Goal: Transaction & Acquisition: Register for event/course

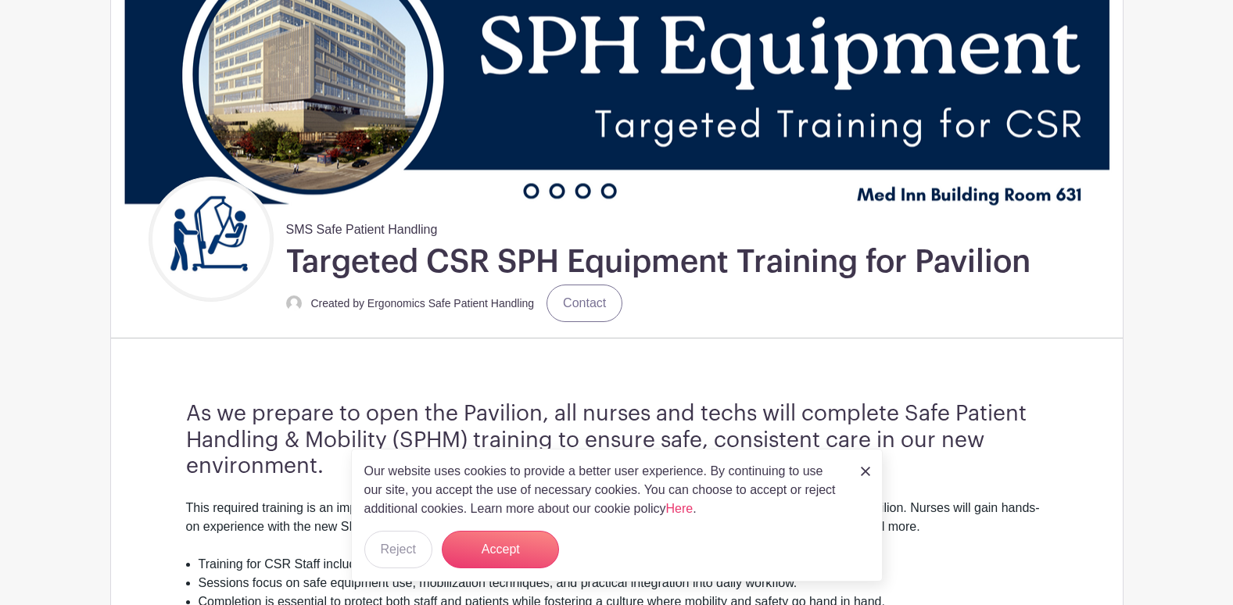
scroll to position [234, 0]
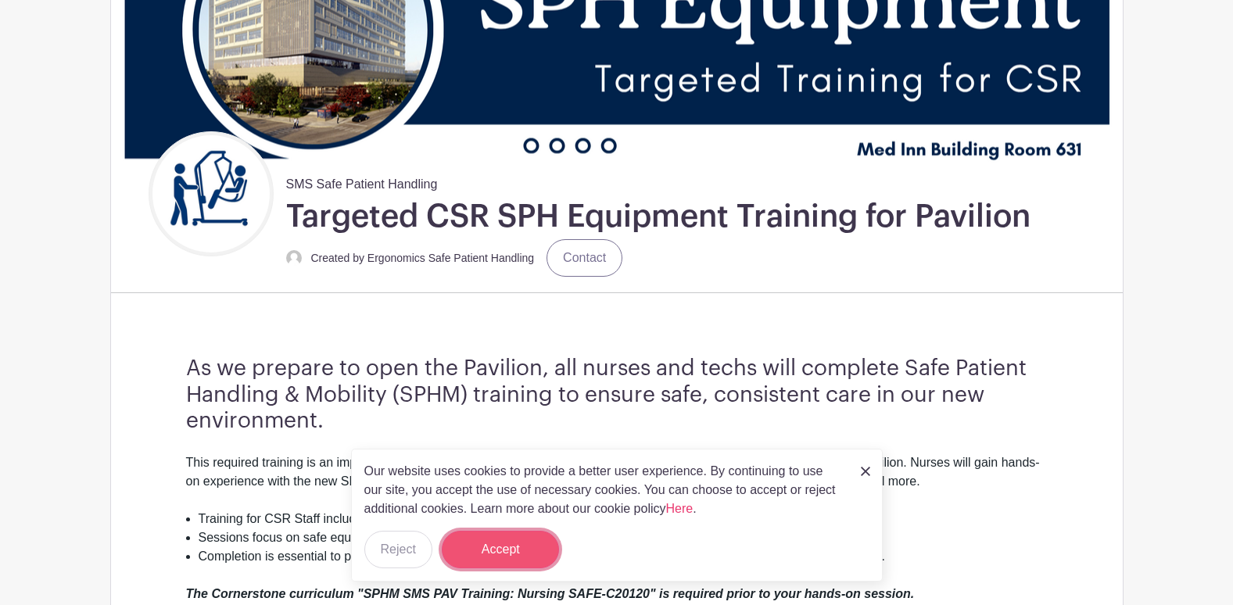
click at [508, 545] on button "Accept" at bounding box center [500, 550] width 117 height 38
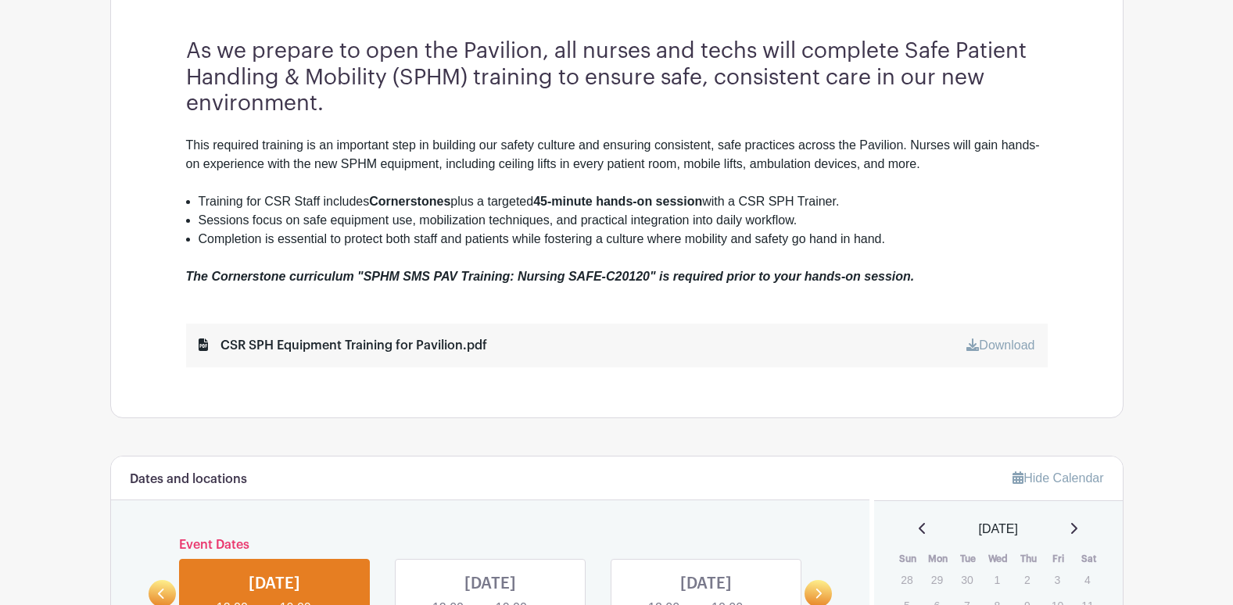
scroll to position [703, 0]
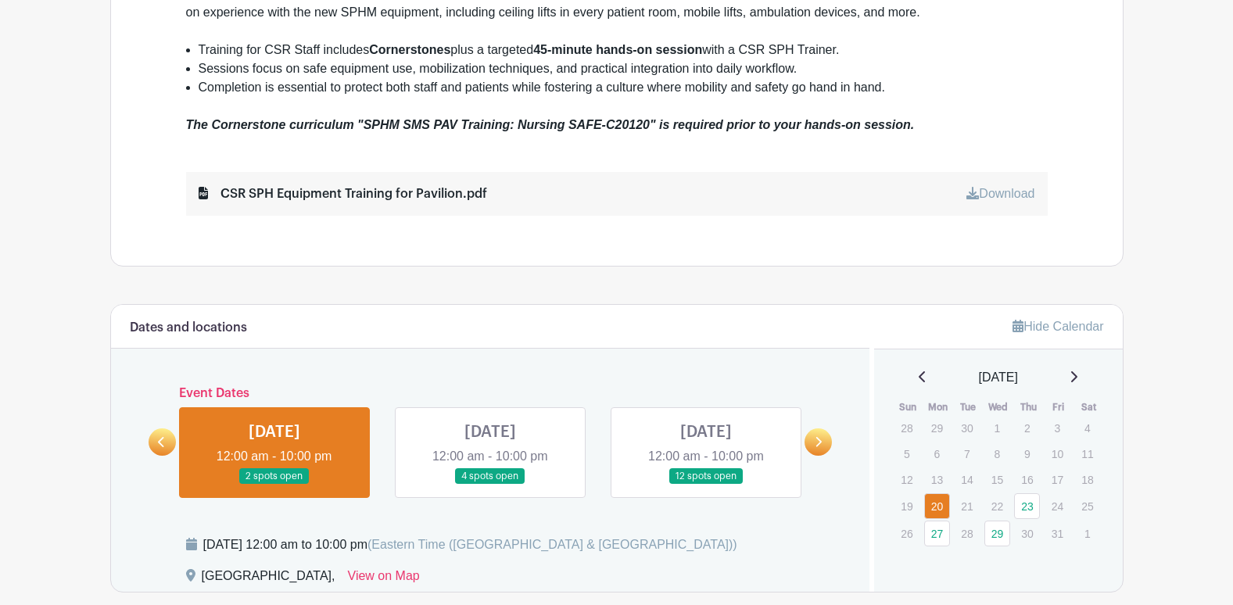
click at [1077, 376] on icon at bounding box center [1074, 376] width 6 height 11
click at [909, 377] on div "[DATE]" at bounding box center [998, 377] width 211 height 19
click at [918, 378] on icon at bounding box center [922, 376] width 8 height 13
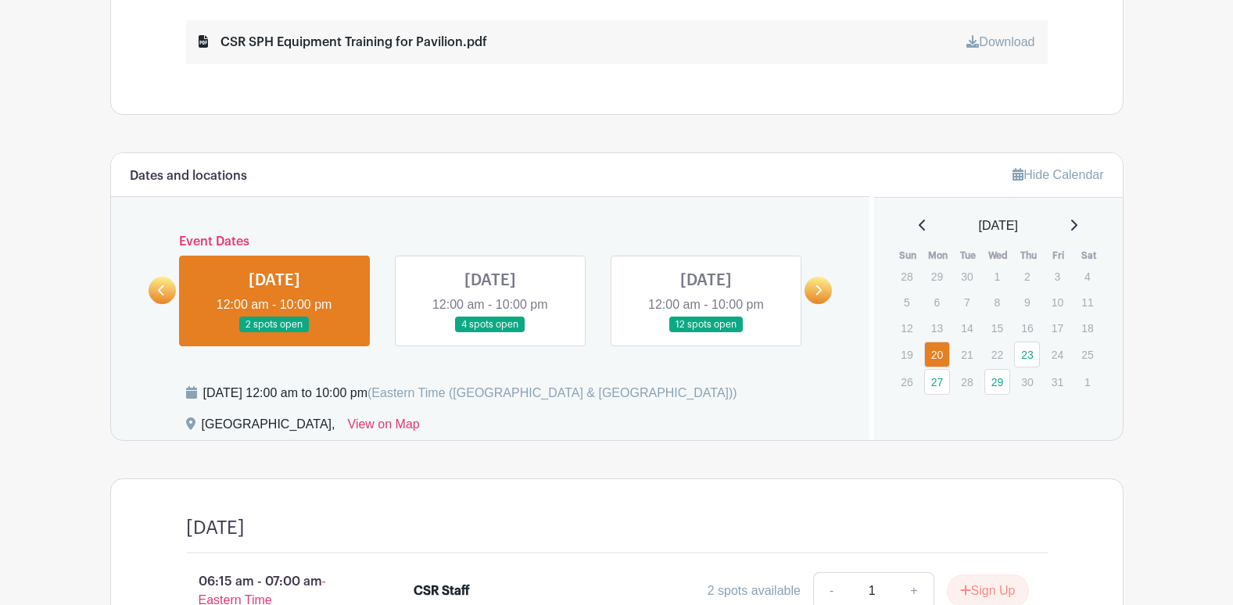
scroll to position [852, 0]
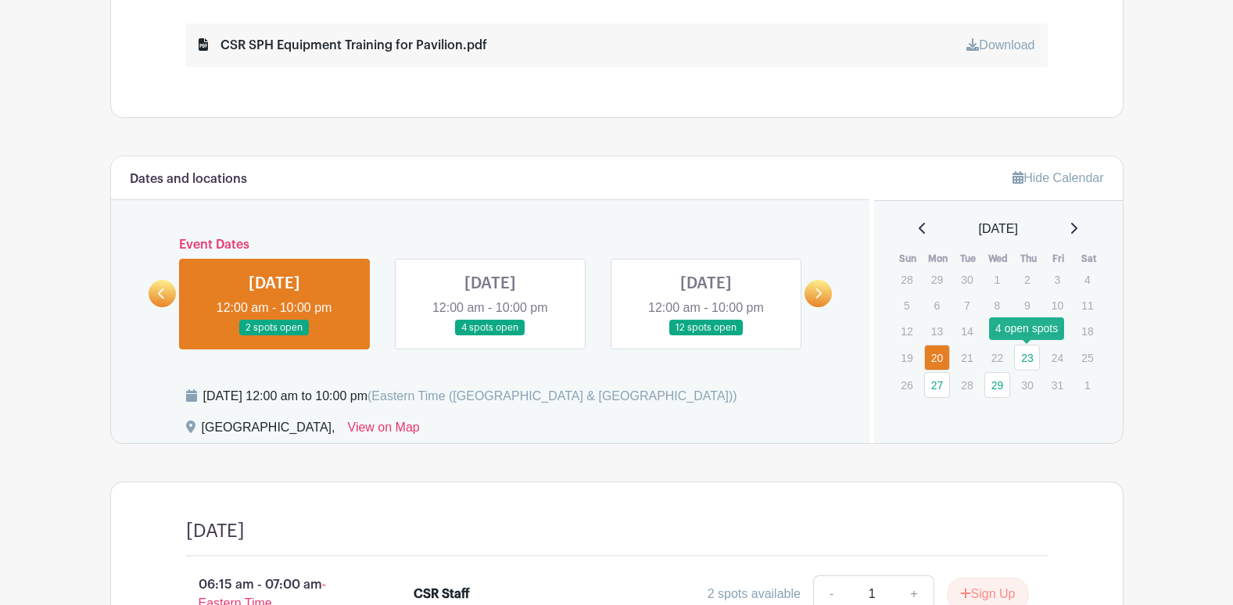
click at [1030, 364] on link "23" at bounding box center [1027, 358] width 26 height 26
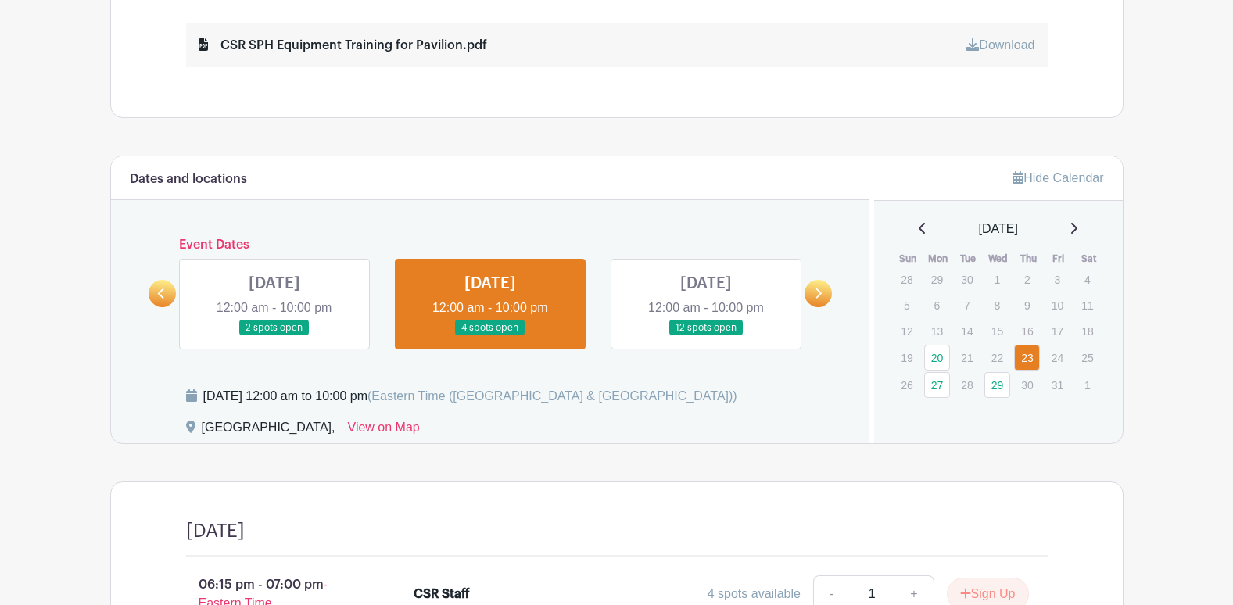
scroll to position [1086, 0]
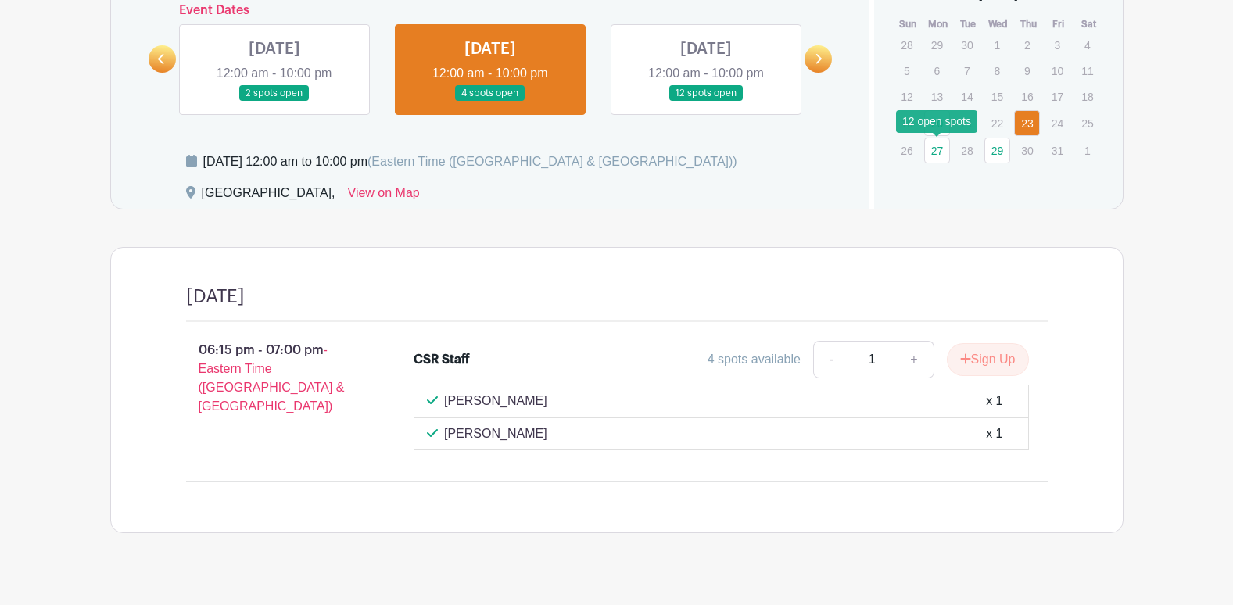
click at [934, 152] on link "27" at bounding box center [937, 151] width 26 height 26
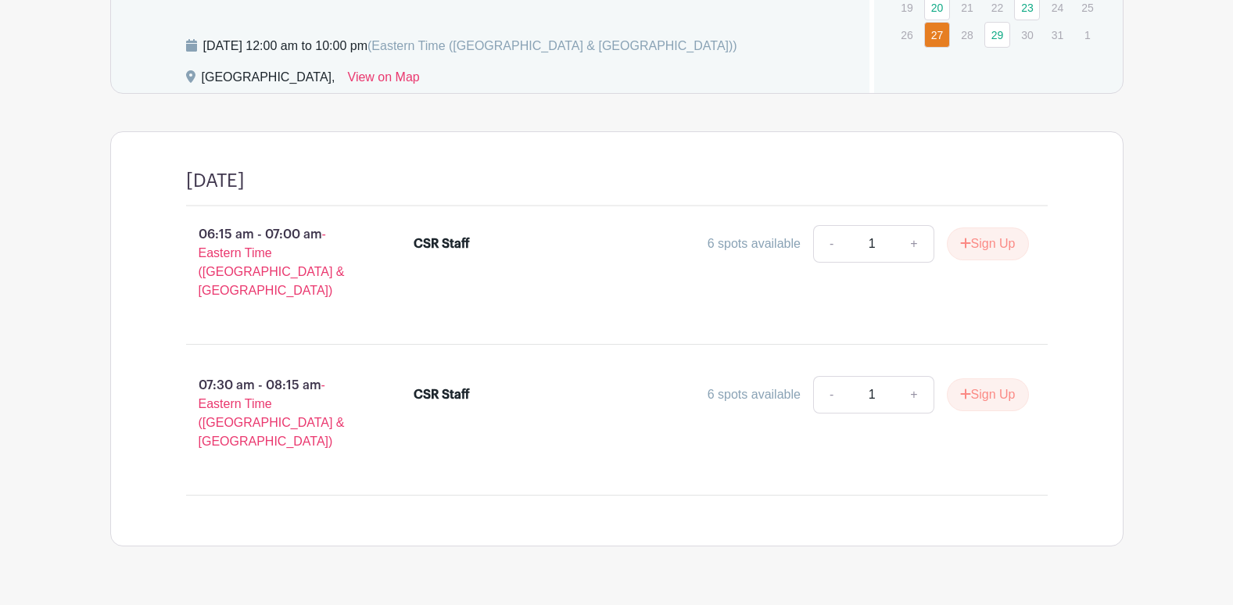
scroll to position [1204, 0]
click at [981, 240] on button "Sign Up" at bounding box center [988, 242] width 82 height 33
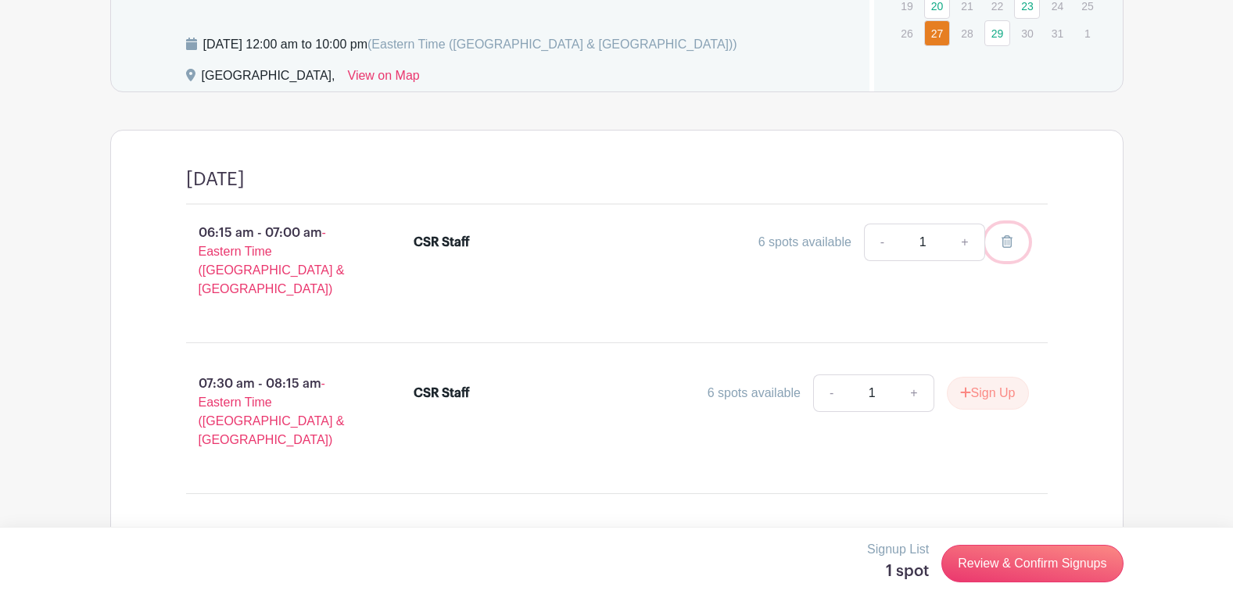
click at [1008, 244] on icon at bounding box center [1006, 241] width 11 height 13
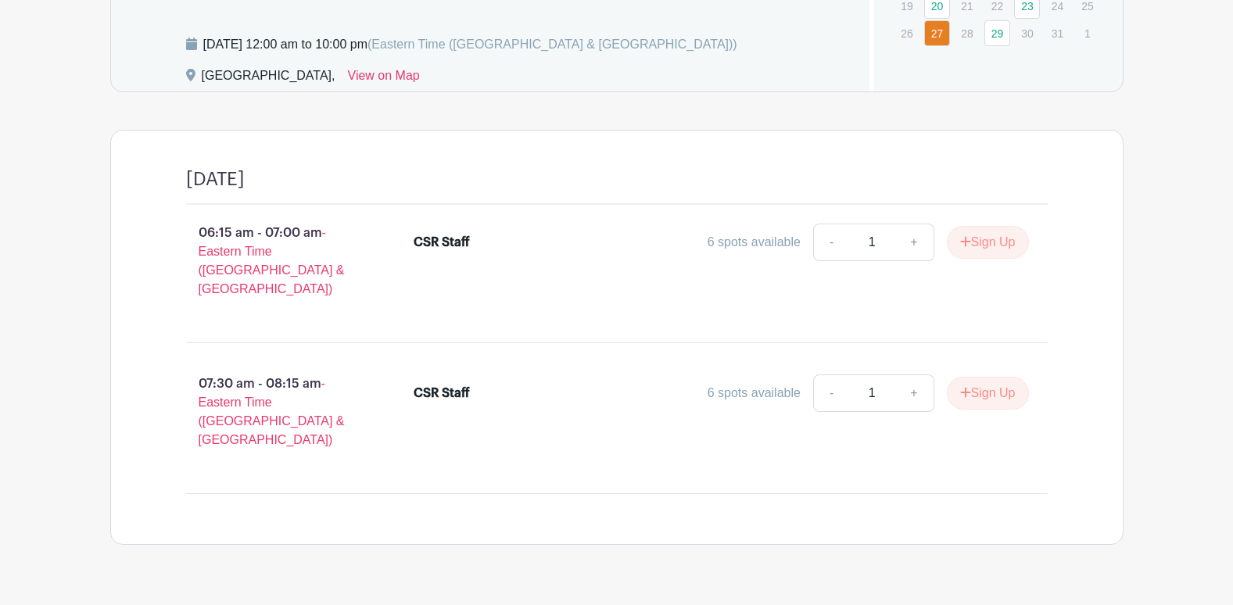
scroll to position [891, 0]
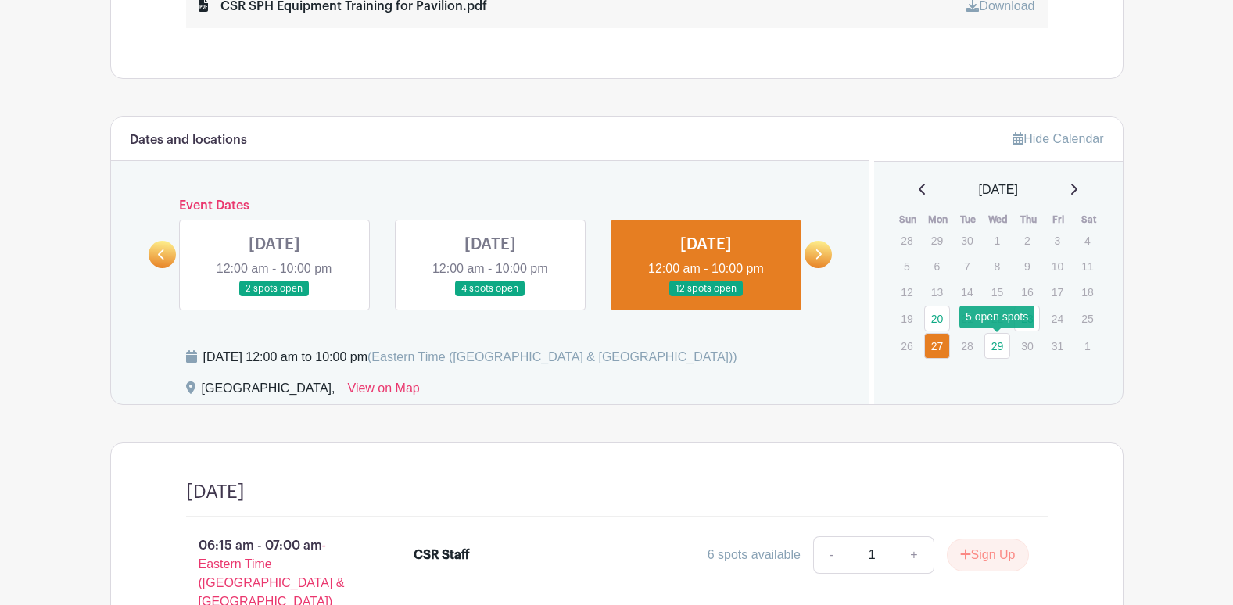
click at [999, 347] on link "29" at bounding box center [997, 346] width 26 height 26
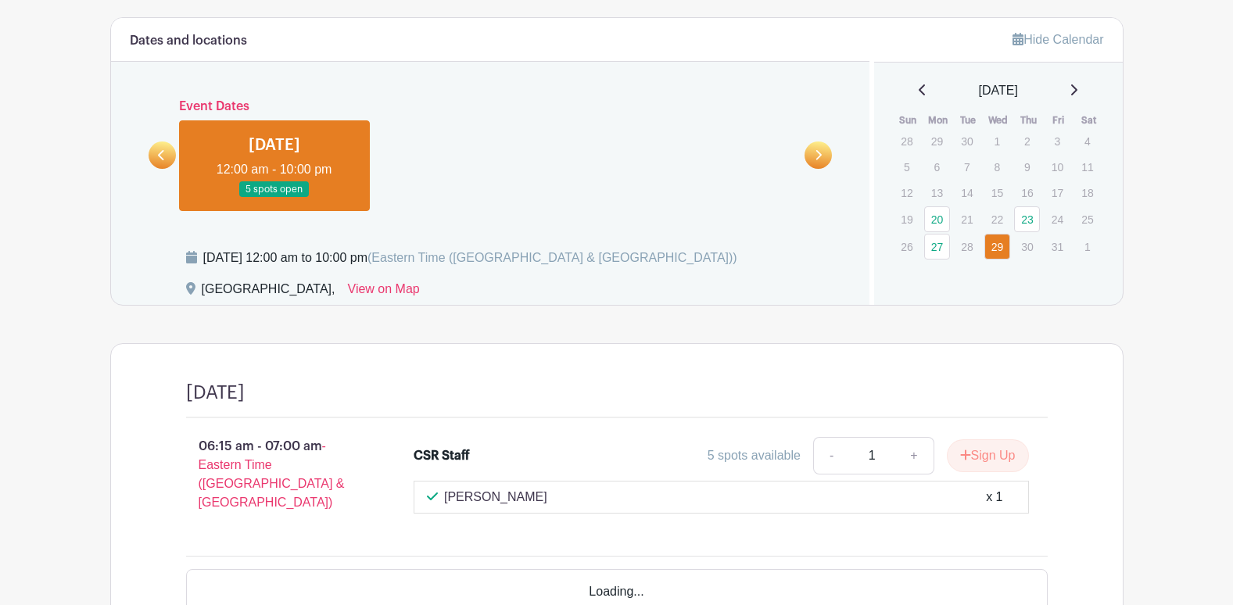
scroll to position [1079, 0]
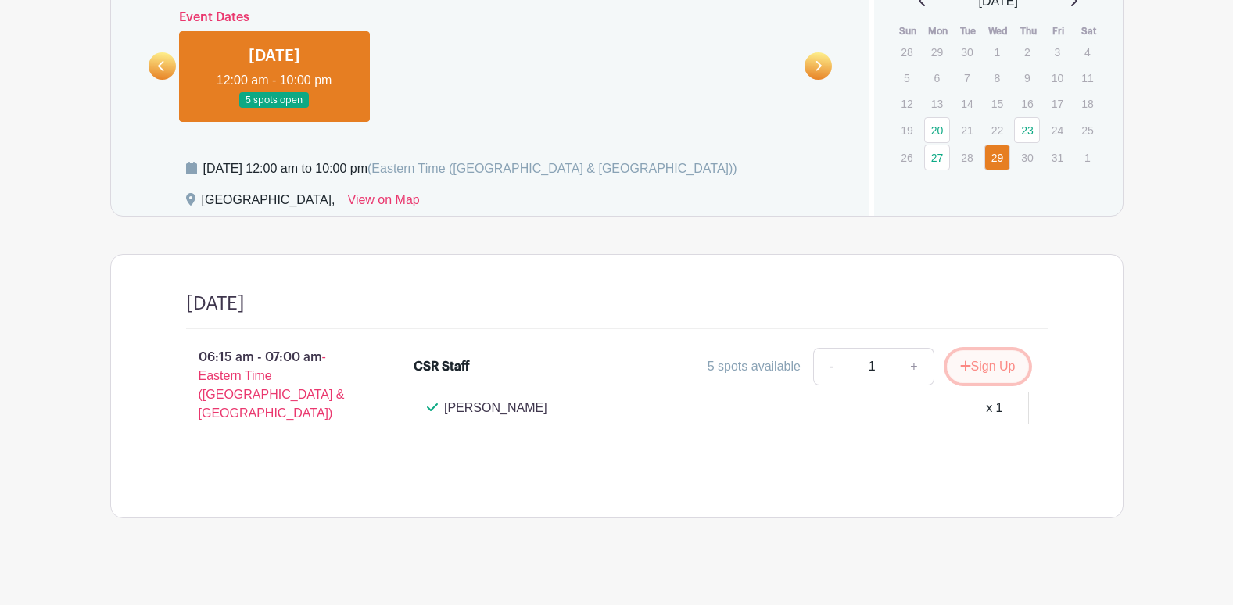
click at [976, 374] on button "Sign Up" at bounding box center [988, 366] width 82 height 33
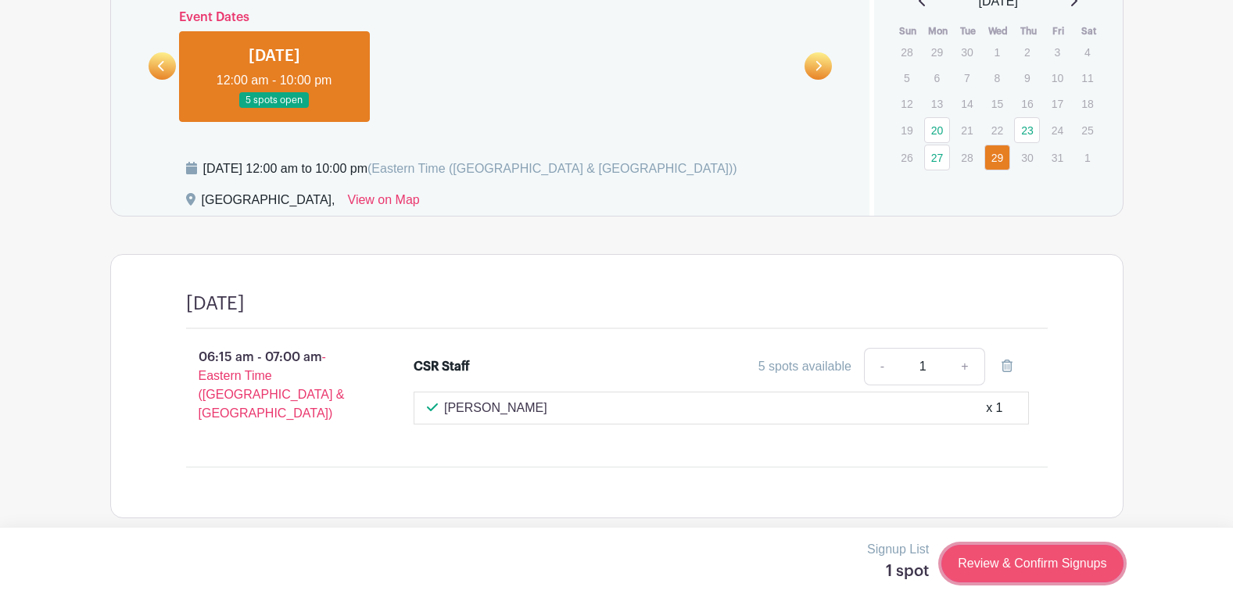
click at [979, 560] on link "Review & Confirm Signups" at bounding box center [1031, 564] width 181 height 38
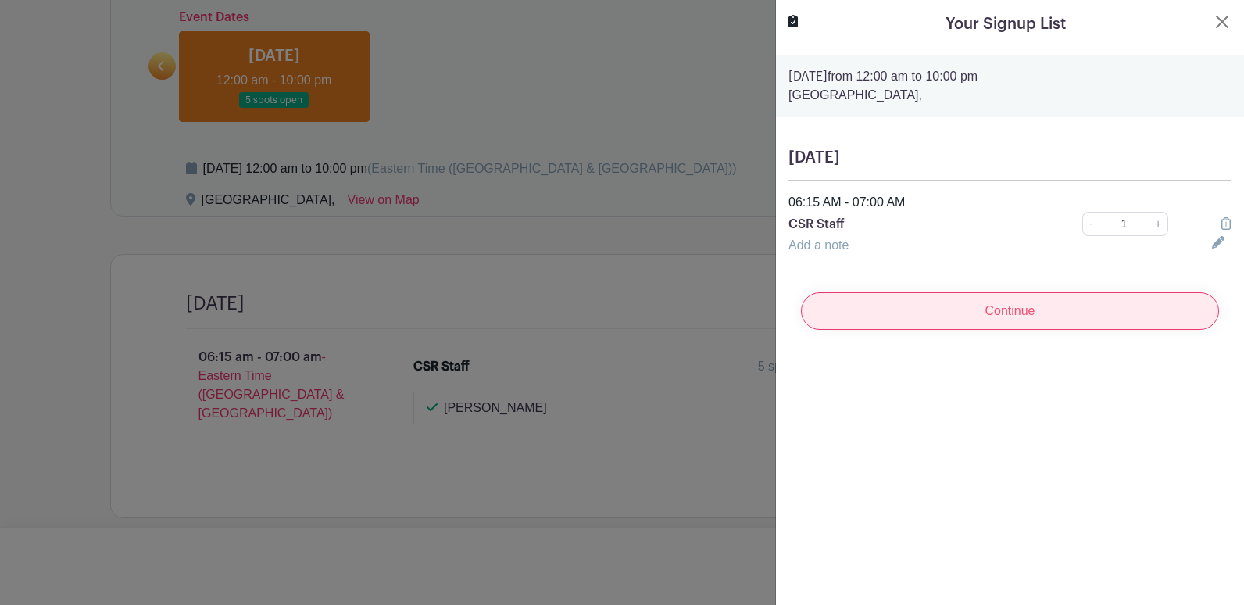
click at [971, 320] on input "Continue" at bounding box center [1010, 311] width 418 height 38
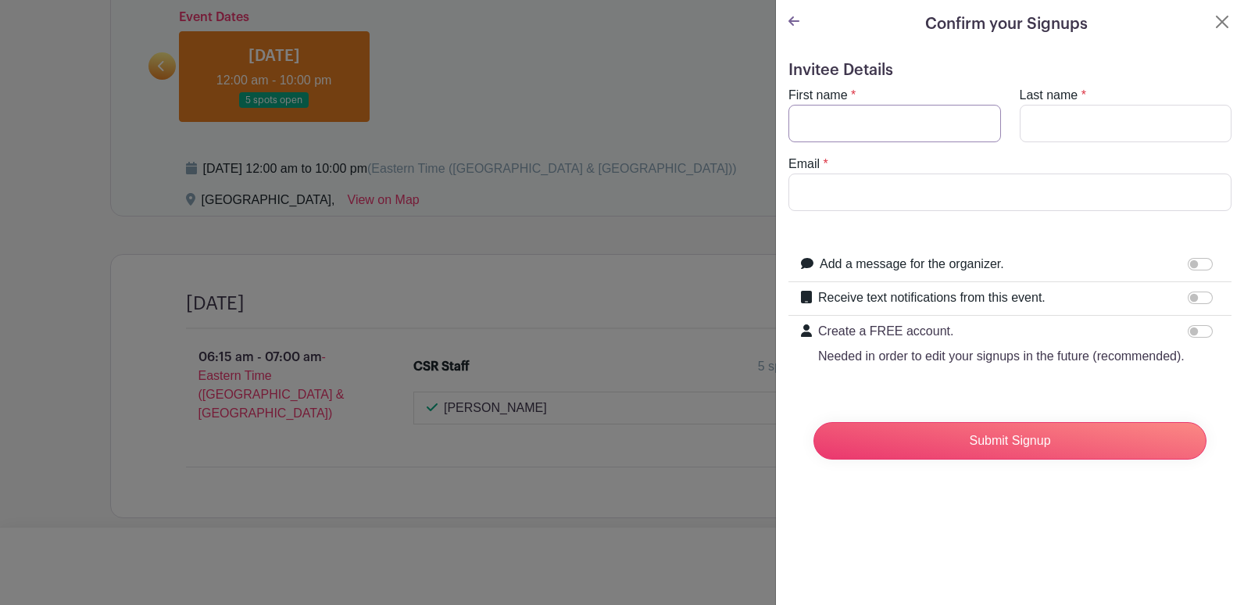
click at [857, 127] on input "First name" at bounding box center [895, 124] width 213 height 38
type input "[PERSON_NAME]"
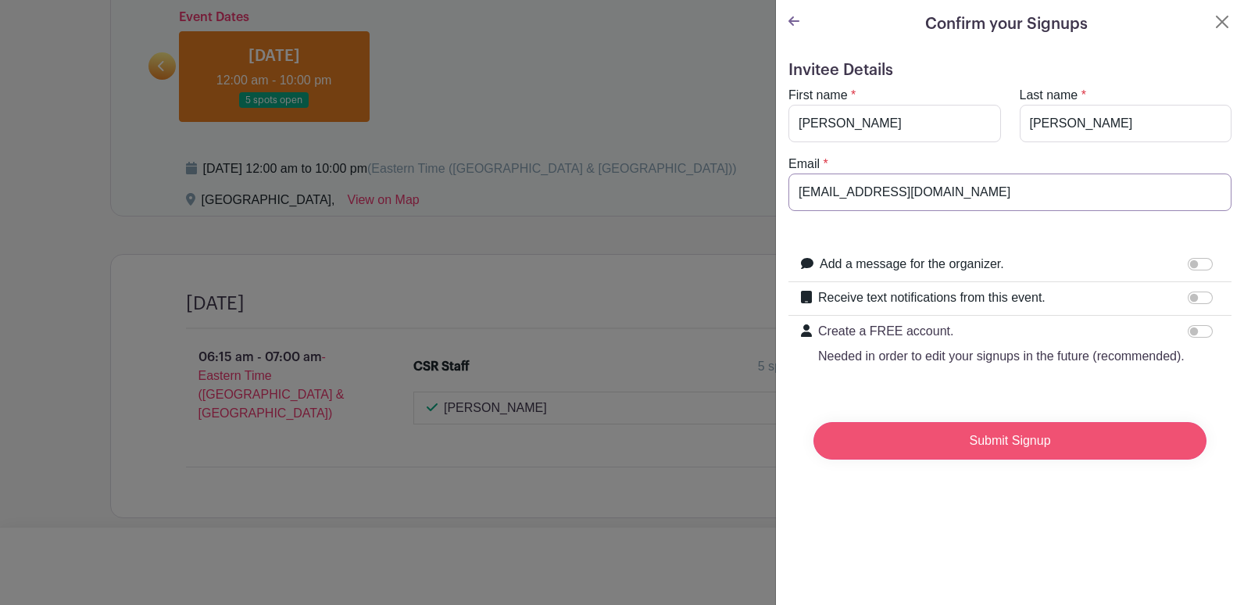
type input "[EMAIL_ADDRESS][DOMAIN_NAME]"
click at [989, 460] on input "Submit Signup" at bounding box center [1010, 441] width 393 height 38
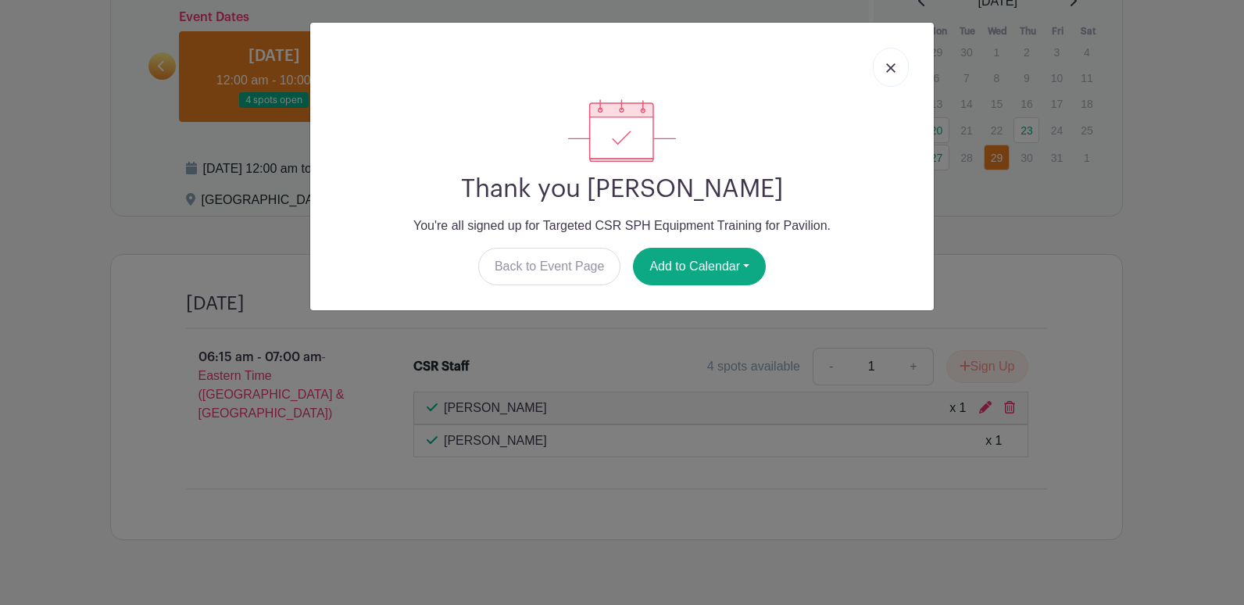
click at [905, 61] on link at bounding box center [891, 67] width 36 height 39
